Goal: Information Seeking & Learning: Check status

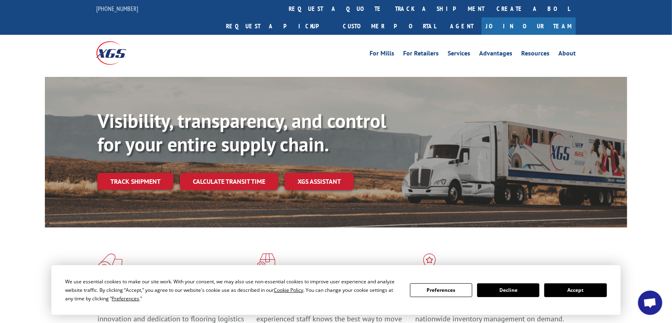
drag, startPoint x: 137, startPoint y: 162, endPoint x: 127, endPoint y: 157, distance: 10.5
click at [137, 173] on link "Track shipment" at bounding box center [135, 181] width 76 height 17
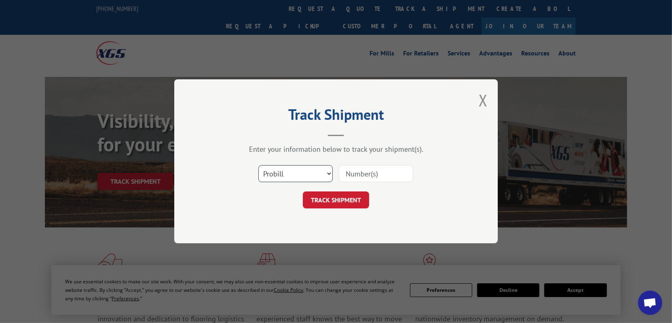
click at [328, 174] on select "Select category... Probill BOL PO" at bounding box center [295, 173] width 74 height 17
select select "bol"
click at [258, 165] on select "Select category... Probill BOL PO" at bounding box center [295, 173] width 74 height 17
click at [351, 173] on input at bounding box center [376, 173] width 74 height 17
click at [343, 177] on input at bounding box center [376, 173] width 74 height 17
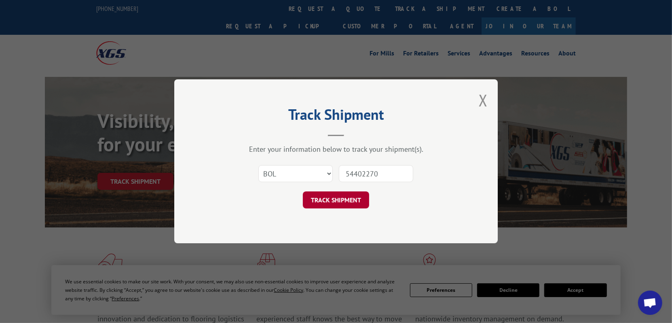
type input "54402270"
click at [337, 203] on button "TRACK SHIPMENT" at bounding box center [336, 200] width 66 height 17
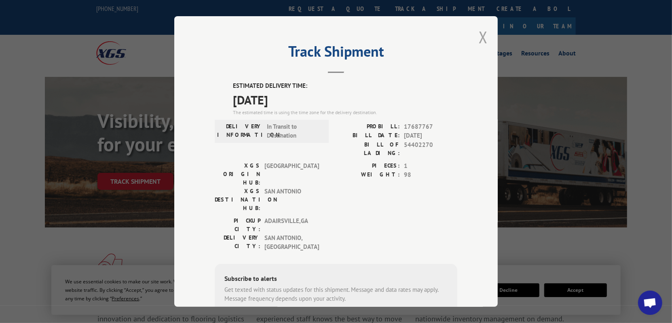
click at [484, 36] on button "Close modal" at bounding box center [483, 36] width 9 height 21
